Goal: Register for event/course

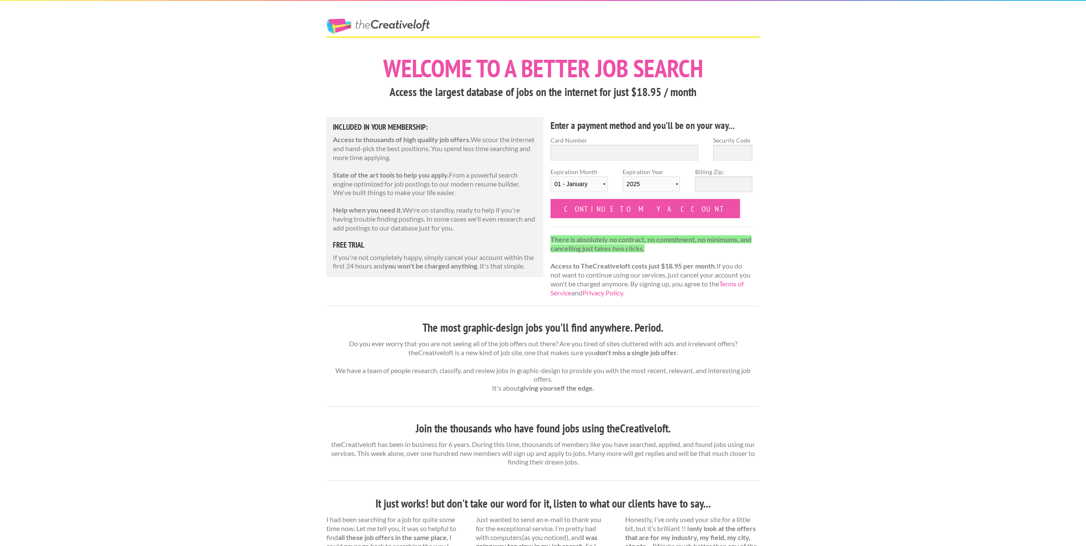
drag, startPoint x: 166, startPoint y: 109, endPoint x: 180, endPoint y: 114, distance: 14.8
click at [166, 109] on div "The Creative Loft Welcome to a better job search Access the largest database of…" at bounding box center [543, 444] width 1086 height 889
